Goal: Task Accomplishment & Management: Use online tool/utility

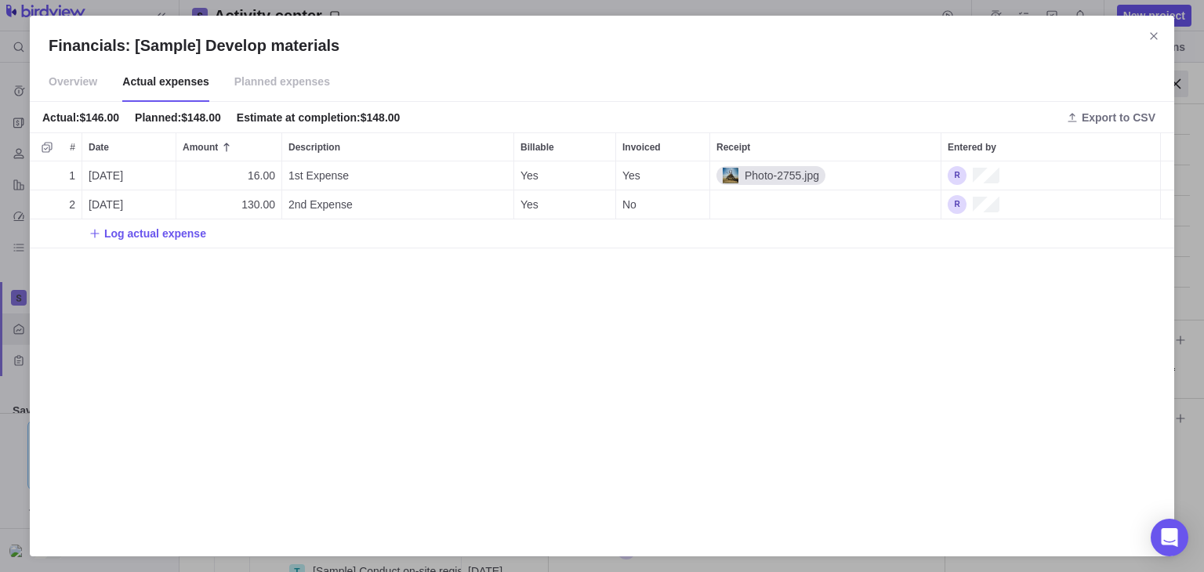
scroll to position [438, 358]
click at [139, 234] on span "Log actual expense" at bounding box center [155, 234] width 102 height 16
click at [365, 234] on div "Financials: [Sample] Develop materials Overview Actual expenses Planned expense…" at bounding box center [602, 286] width 1204 height 572
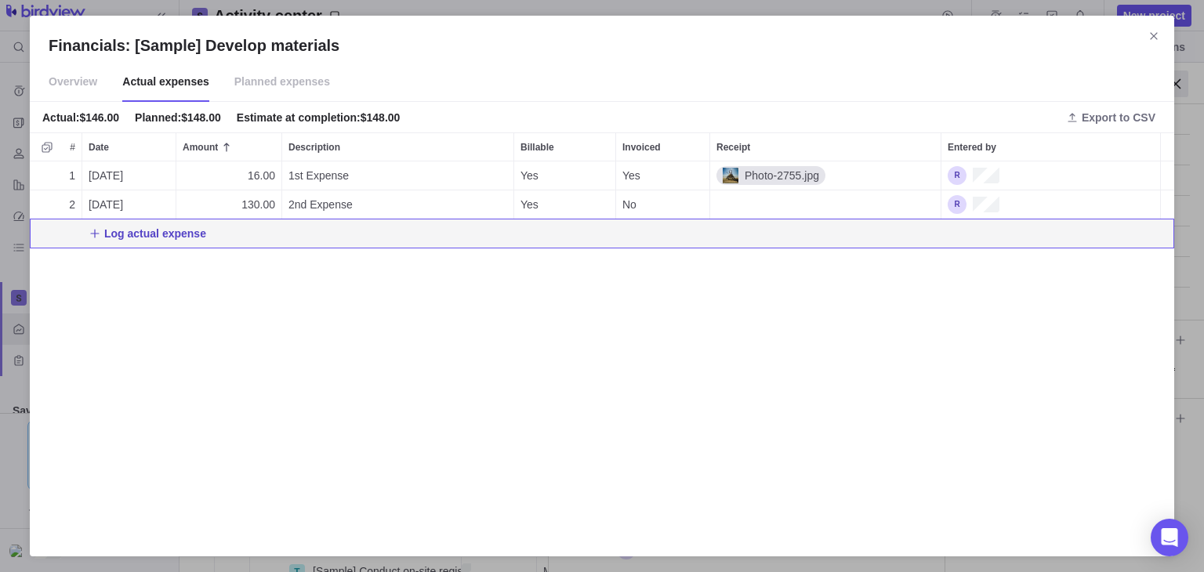
click at [183, 233] on span "Log actual expense" at bounding box center [155, 234] width 102 height 16
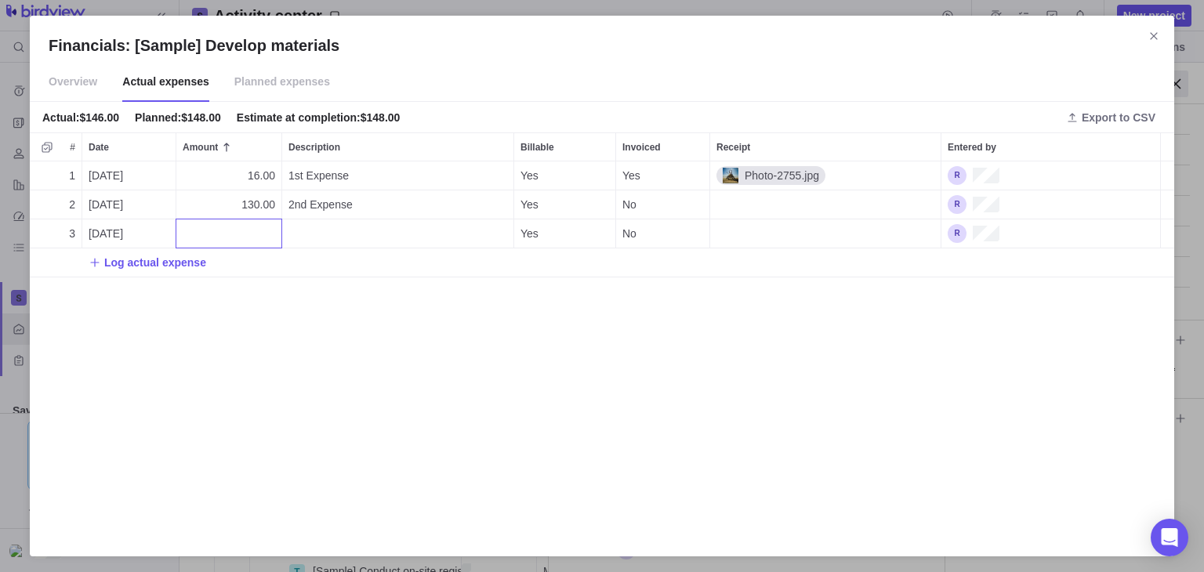
click at [538, 234] on div "Financials: [Sample] Develop materials Overview Actual expenses Planned expense…" at bounding box center [602, 286] width 1204 height 572
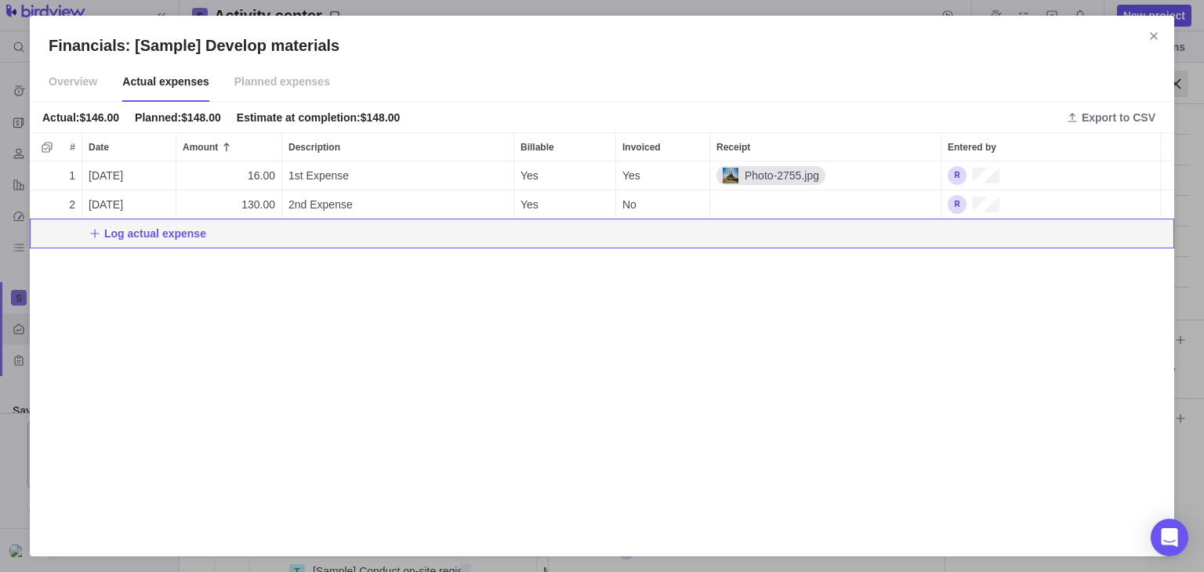
click at [528, 239] on div "Log actual expense" at bounding box center [602, 234] width 1145 height 28
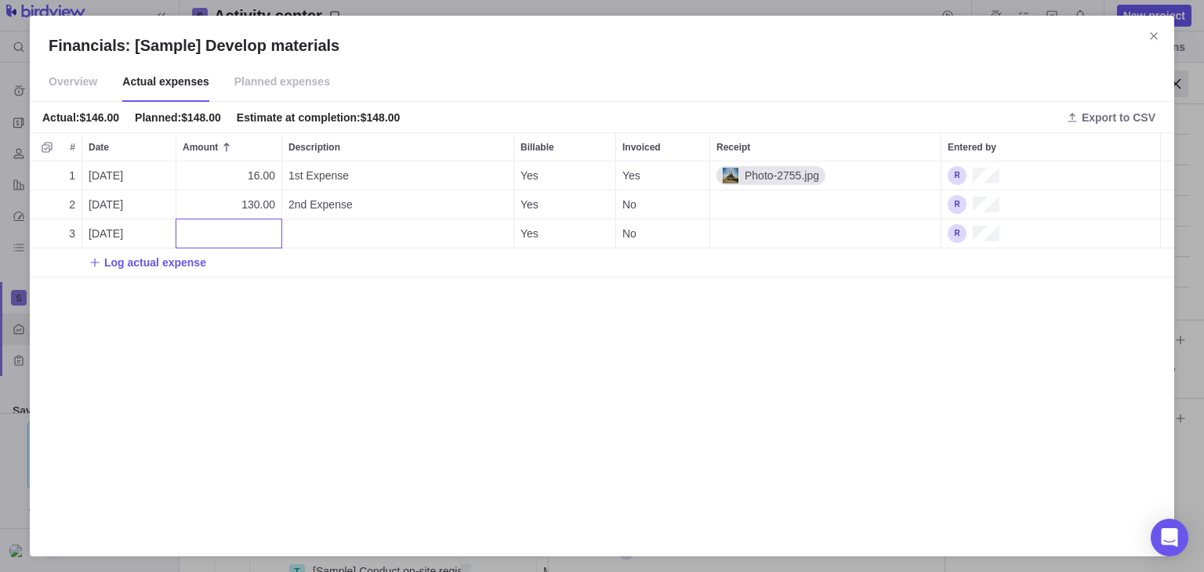
click at [526, 239] on div "Financials: [Sample] Develop materials Overview Actual expenses Planned expense…" at bounding box center [602, 286] width 1204 height 572
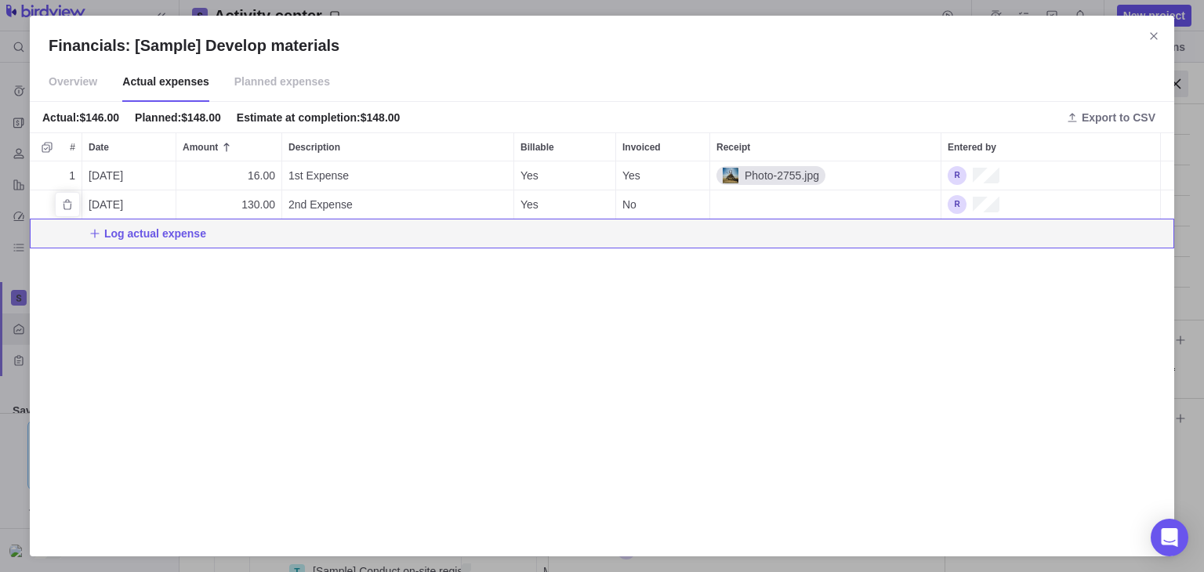
click at [539, 207] on div "Yes" at bounding box center [564, 205] width 101 height 28
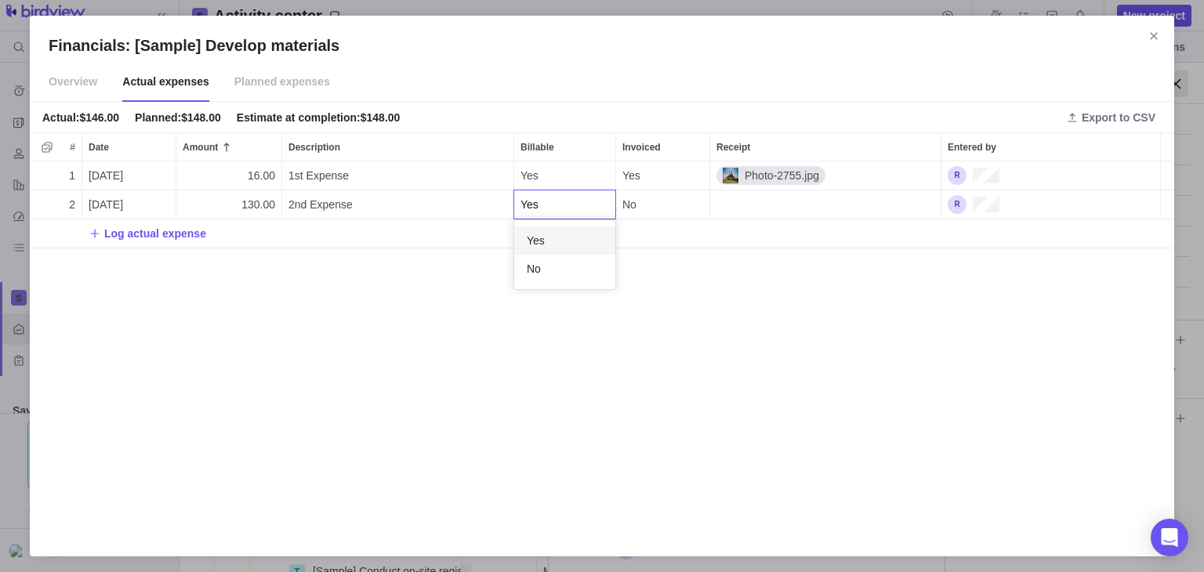
click at [392, 267] on div "Financials: [Sample] Develop materials Overview Actual expenses Planned expense…" at bounding box center [602, 286] width 1204 height 572
click at [109, 229] on span "Log actual expense" at bounding box center [155, 234] width 102 height 16
click at [717, 289] on div "Financials: [Sample] Develop materials Overview Actual expenses Planned expense…" at bounding box center [602, 286] width 1204 height 572
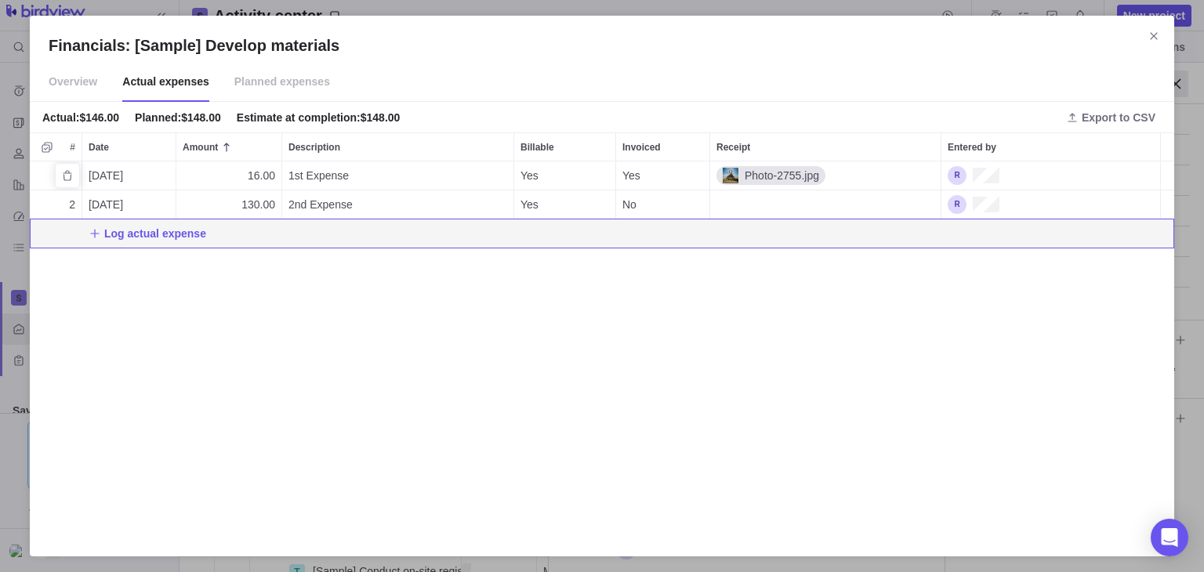
click at [786, 177] on span "Photo-2755.jpg" at bounding box center [779, 176] width 81 height 16
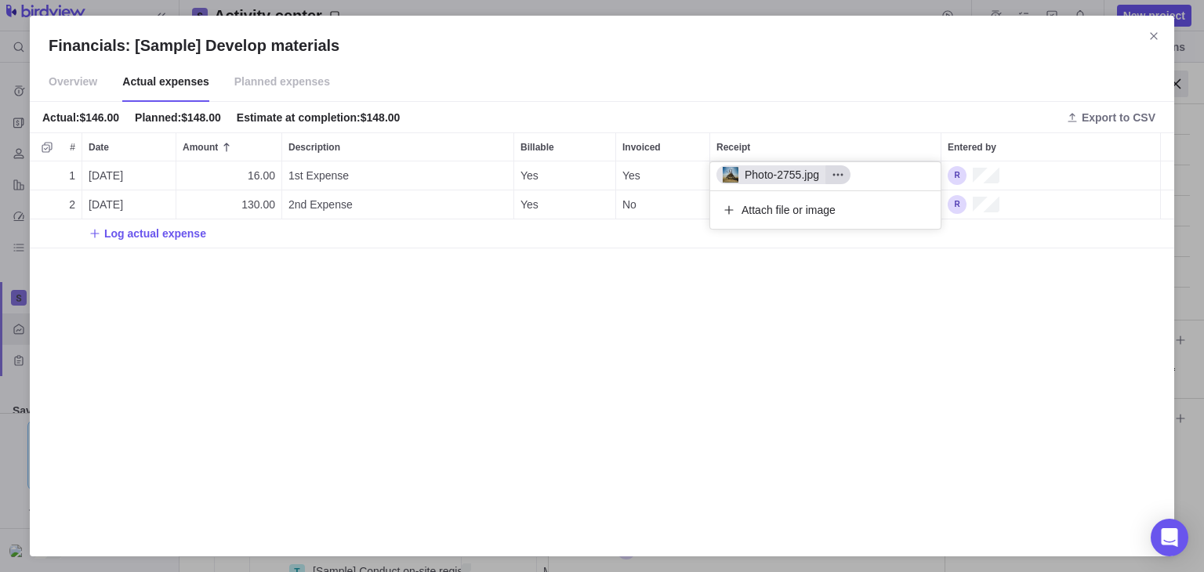
click at [830, 183] on span "More actions" at bounding box center [838, 175] width 25 height 22
click at [785, 214] on div "Photo-2755.jpg Open original Download Delete Attach file or image" at bounding box center [826, 196] width 232 height 68
click at [809, 203] on span "Attach file or image" at bounding box center [789, 210] width 94 height 16
click at [746, 296] on div "Financials: [Sample] Develop materials Overview Actual expenses Planned expense…" at bounding box center [602, 286] width 1204 height 572
click at [1013, 177] on div "Entered by" at bounding box center [1051, 176] width 219 height 28
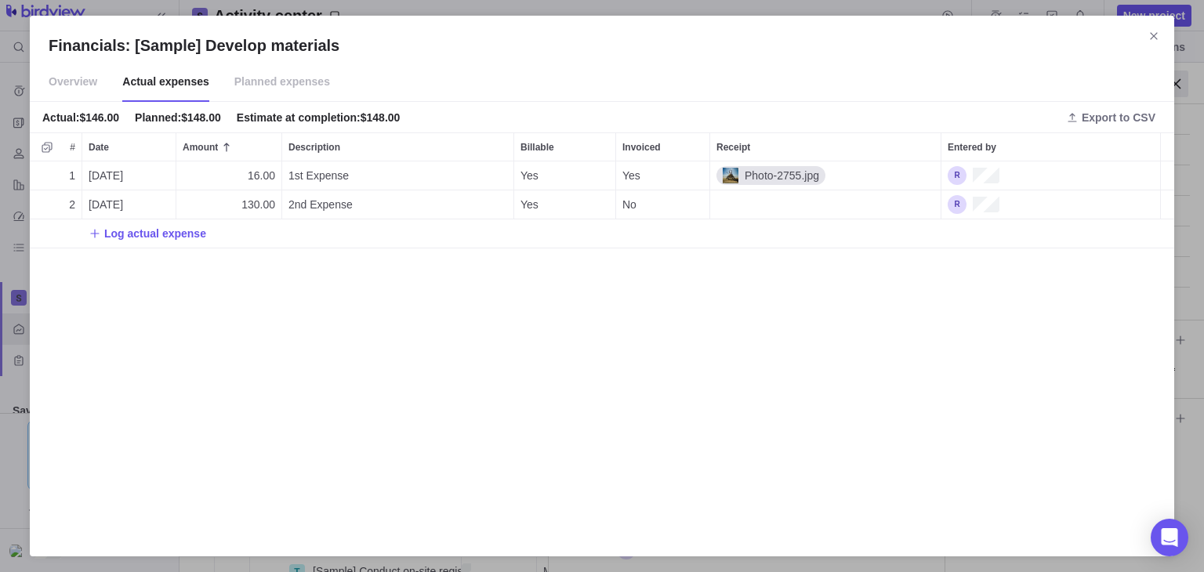
click at [78, 78] on span "Overview" at bounding box center [73, 82] width 49 height 39
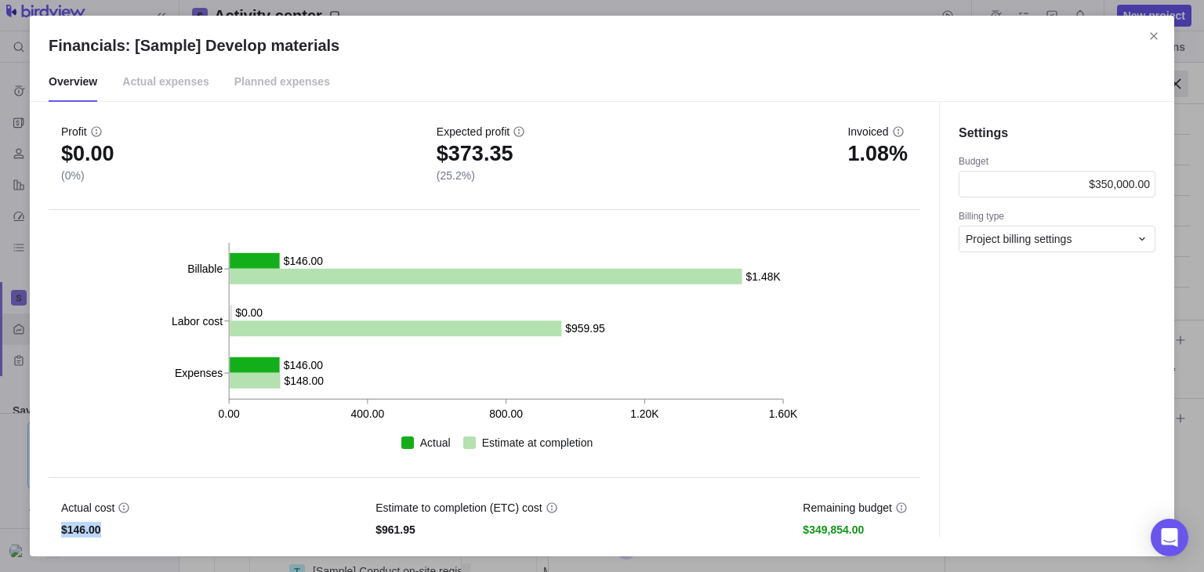
drag, startPoint x: 101, startPoint y: 525, endPoint x: 49, endPoint y: 529, distance: 52.7
click at [49, 529] on div "Actual cost $146.00 Estimate to completion (ETC) cost $961.95 Remaining budget …" at bounding box center [485, 508] width 872 height 60
copy span "$146.00"
drag, startPoint x: 429, startPoint y: 529, endPoint x: 370, endPoint y: 526, distance: 58.9
click at [370, 526] on div "Actual cost $146.00 Estimate to completion (ETC) cost $961.95 Remaining budget …" at bounding box center [485, 508] width 872 height 60
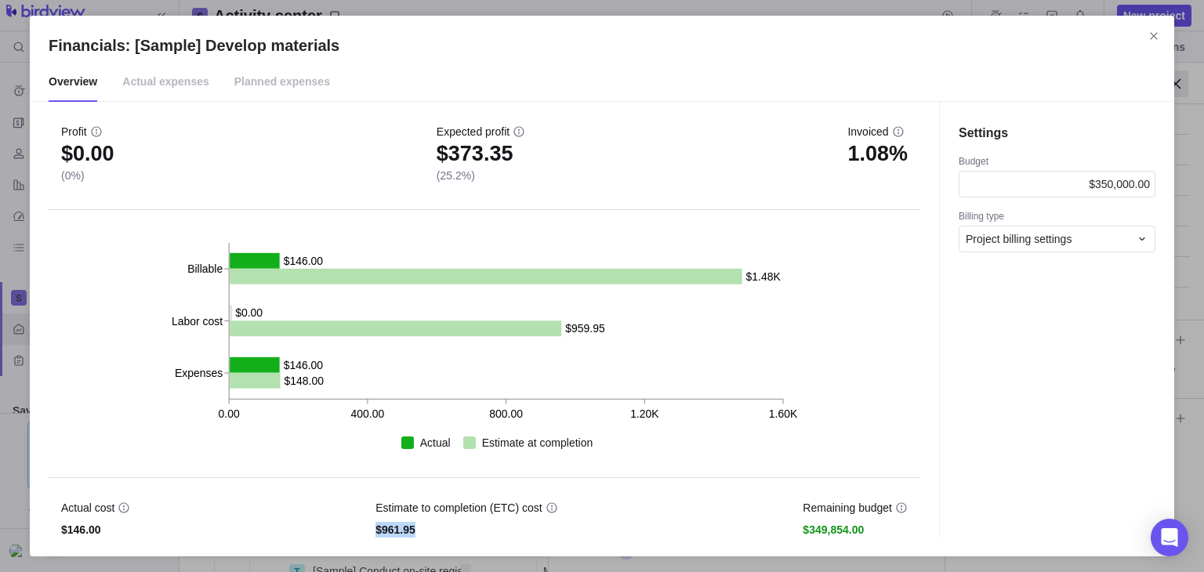
copy span "$961.95"
drag, startPoint x: 809, startPoint y: 503, endPoint x: 828, endPoint y: 496, distance: 20.1
click at [828, 496] on div "Actual cost $146.00 Estimate to completion (ETC) cost $961.95 Remaining budget …" at bounding box center [485, 508] width 872 height 60
click at [797, 503] on div "Actual cost $146.00 Estimate to completion (ETC) cost $961.95 Remaining budget …" at bounding box center [485, 508] width 872 height 60
click at [808, 510] on span "Remaining budget" at bounding box center [847, 508] width 89 height 16
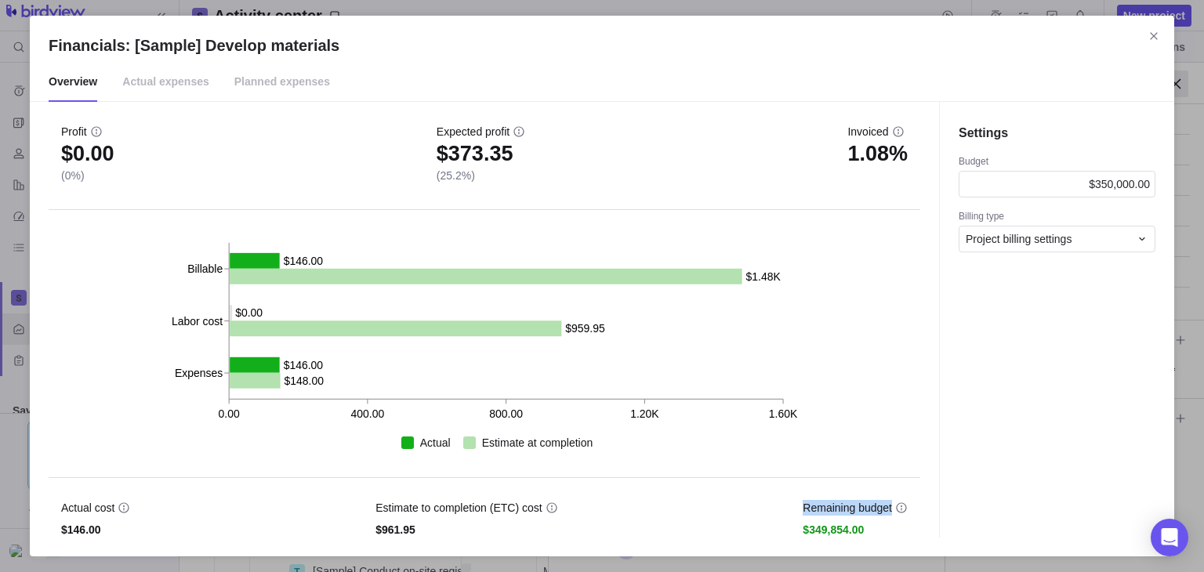
drag, startPoint x: 801, startPoint y: 503, endPoint x: 899, endPoint y: 507, distance: 97.3
click at [899, 507] on div "Actual cost $146.00 Estimate to completion (ETC) cost $961.95 Remaining budget …" at bounding box center [485, 508] width 872 height 60
drag, startPoint x: 797, startPoint y: 529, endPoint x: 871, endPoint y: 534, distance: 74.6
click at [871, 534] on div "Actual cost $146.00 Estimate to completion (ETC) cost $961.95 Remaining budget …" at bounding box center [485, 508] width 872 height 60
copy span "$349,854.00"
